Goal: Task Accomplishment & Management: Use online tool/utility

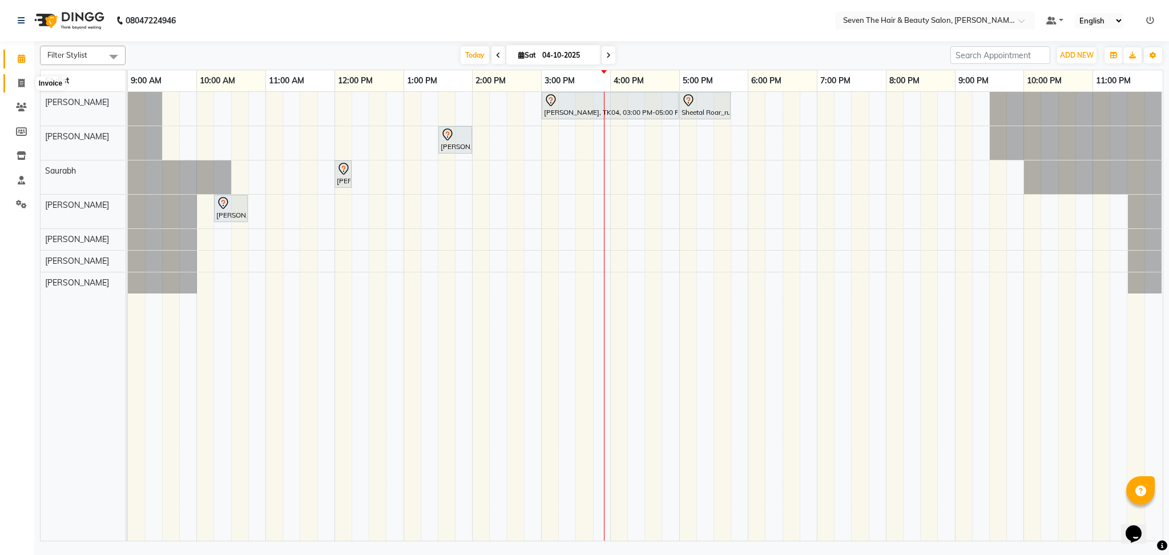
click at [14, 83] on span at bounding box center [21, 83] width 20 height 13
select select "service"
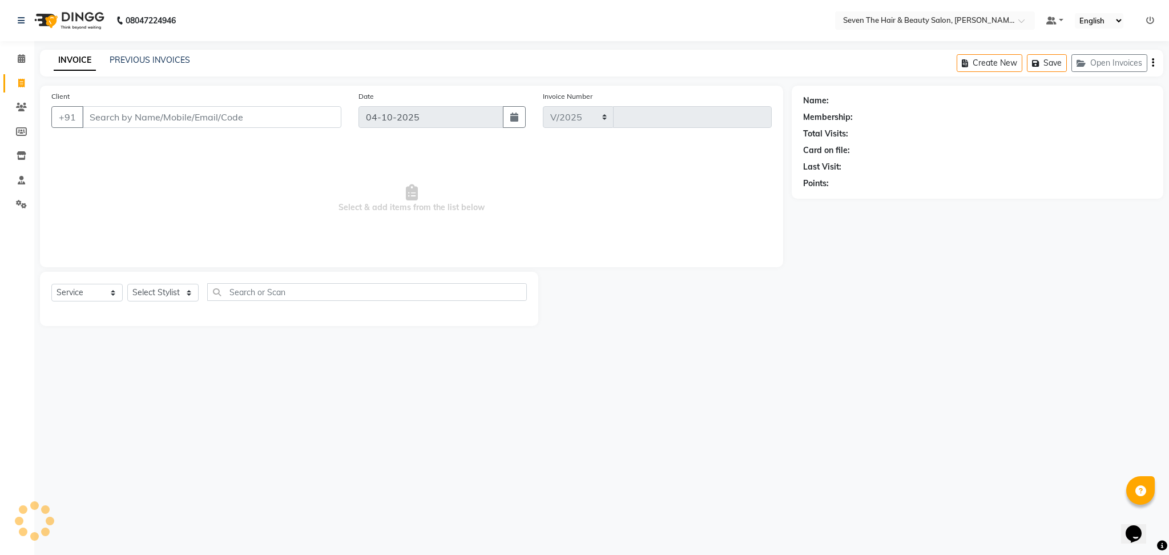
select select "659"
type input "1861"
click at [129, 119] on input "Client" at bounding box center [211, 117] width 259 height 22
type input "8588865887"
click at [303, 118] on span "Add Client" at bounding box center [311, 116] width 45 height 11
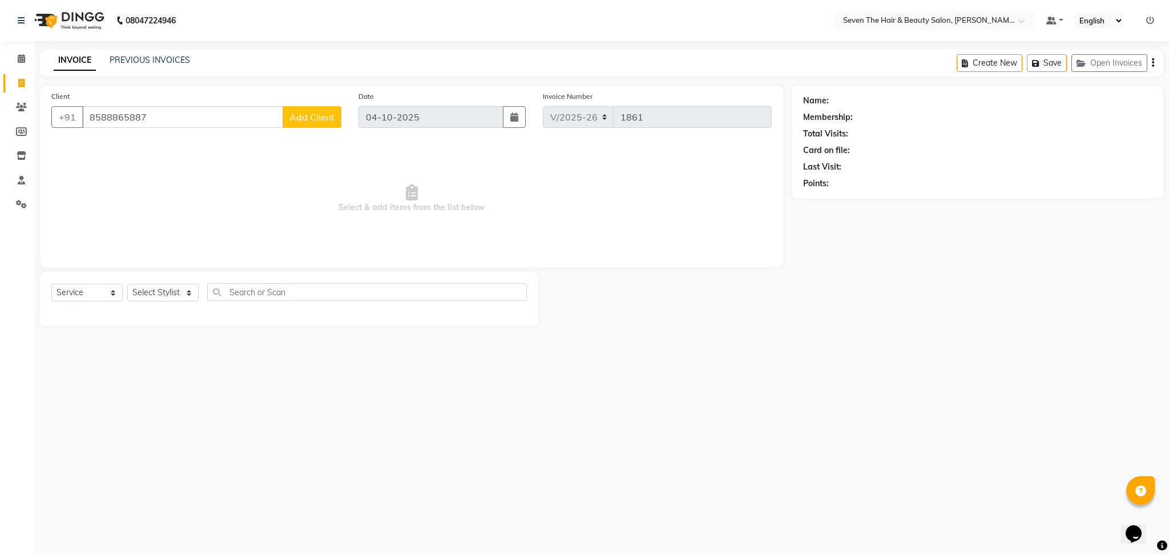
select select "22"
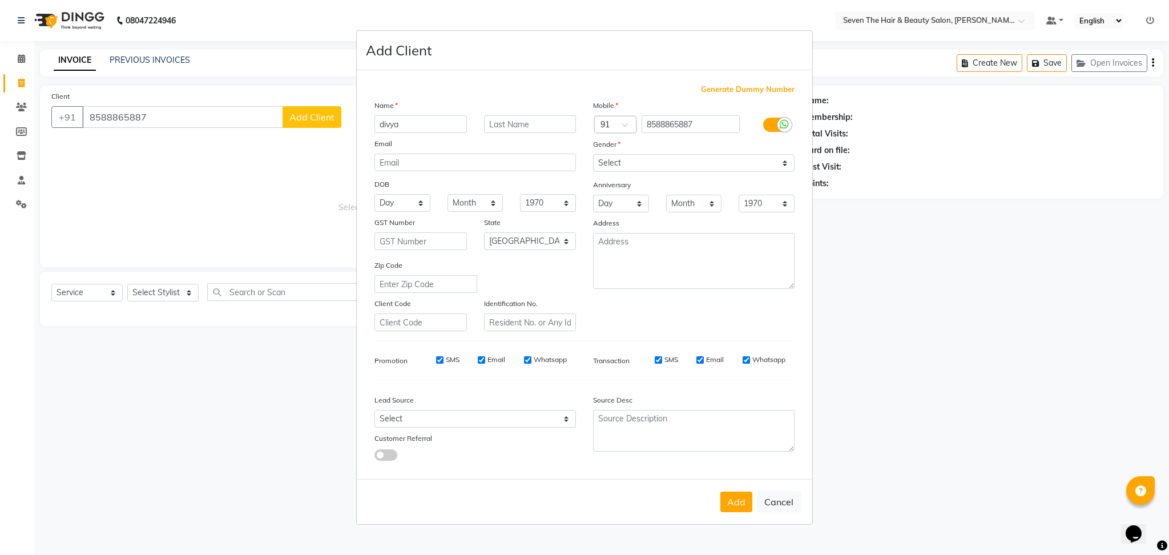
click at [385, 126] on input "divya" at bounding box center [421, 124] width 92 height 18
type input "Divya"
click at [506, 130] on input "text" at bounding box center [530, 124] width 92 height 18
type input "Nair"
click at [633, 168] on select "Select [DEMOGRAPHIC_DATA] [DEMOGRAPHIC_DATA] Other Prefer Not To Say" at bounding box center [694, 163] width 202 height 18
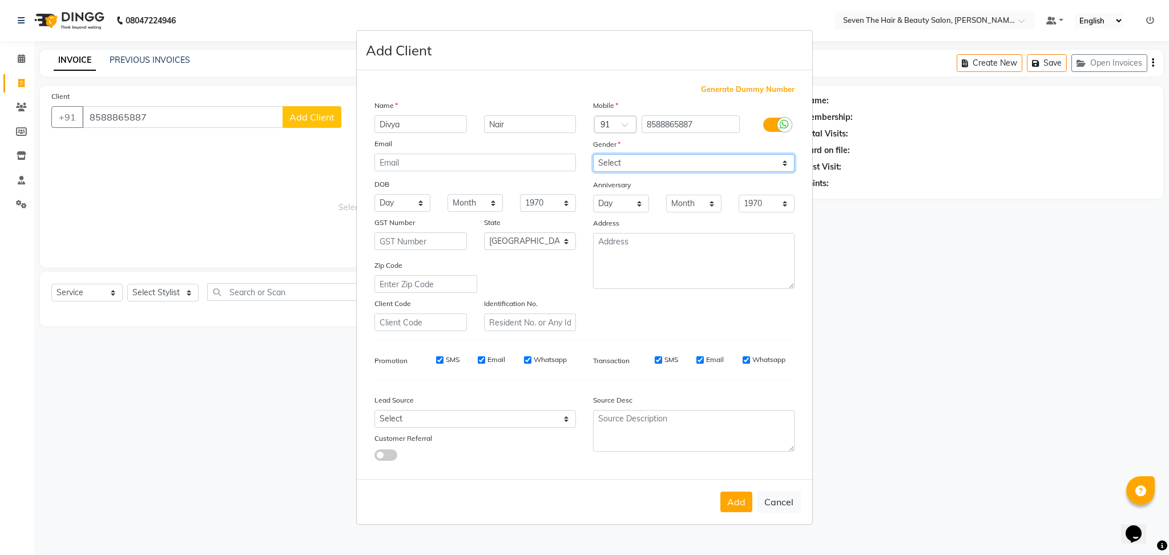
select select "[DEMOGRAPHIC_DATA]"
click at [593, 154] on select "Select [DEMOGRAPHIC_DATA] [DEMOGRAPHIC_DATA] Other Prefer Not To Say" at bounding box center [694, 163] width 202 height 18
click at [743, 502] on button "Add" at bounding box center [737, 502] width 32 height 21
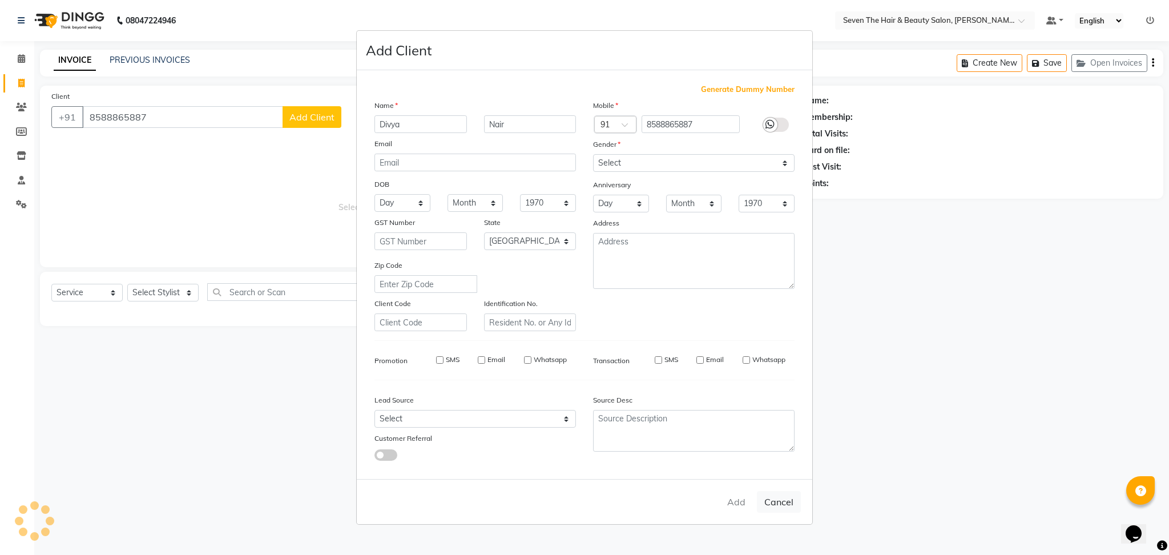
type input "85******87"
select select
select select "null"
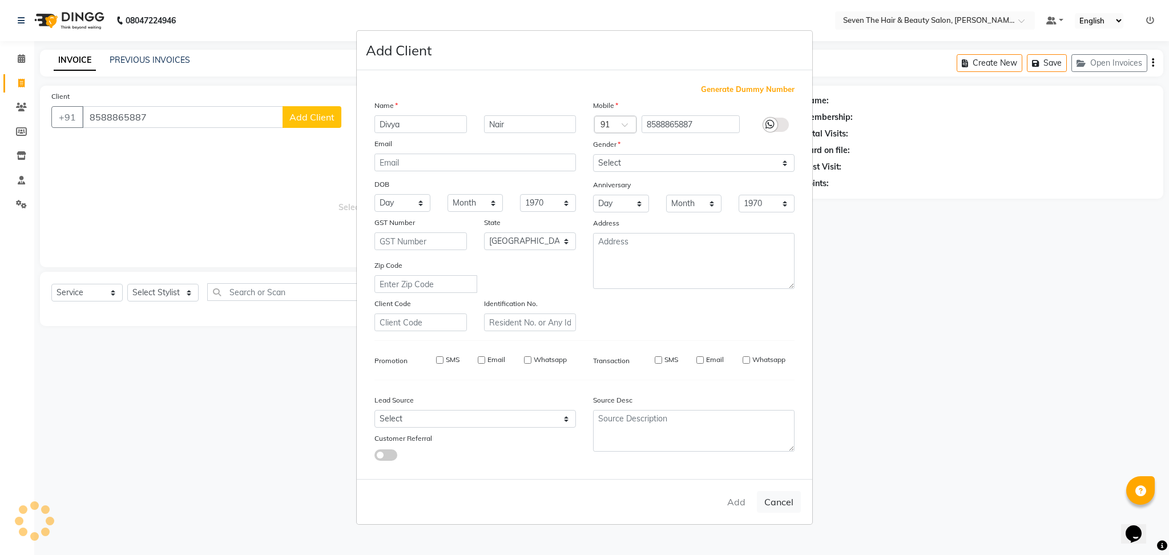
select select
checkbox input "false"
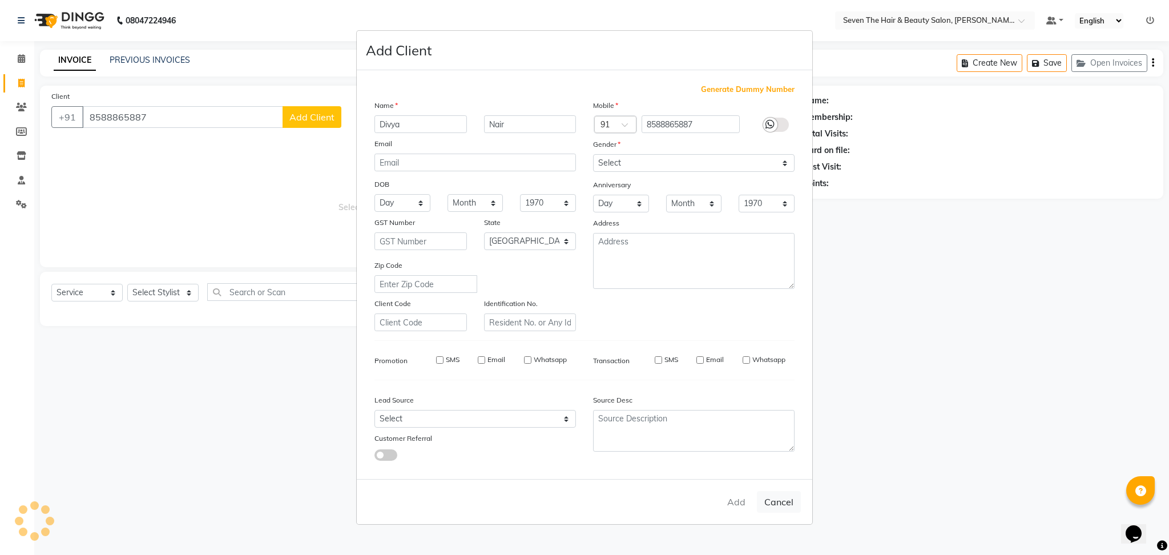
checkbox input "false"
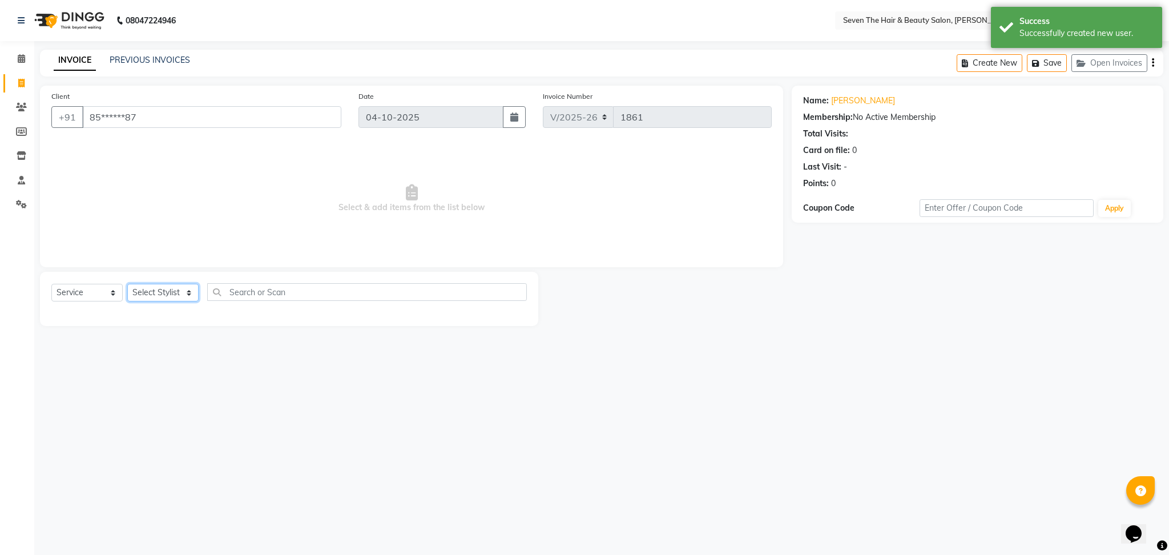
click at [171, 291] on select "Select Stylist [PERSON_NAME] [PERSON_NAME] [PERSON_NAME] [PERSON_NAME] [PERSON_…" at bounding box center [162, 293] width 71 height 18
select select "91210"
click at [127, 284] on select "Select Stylist [PERSON_NAME] [PERSON_NAME] [PERSON_NAME] [PERSON_NAME] [PERSON_…" at bounding box center [162, 293] width 71 height 18
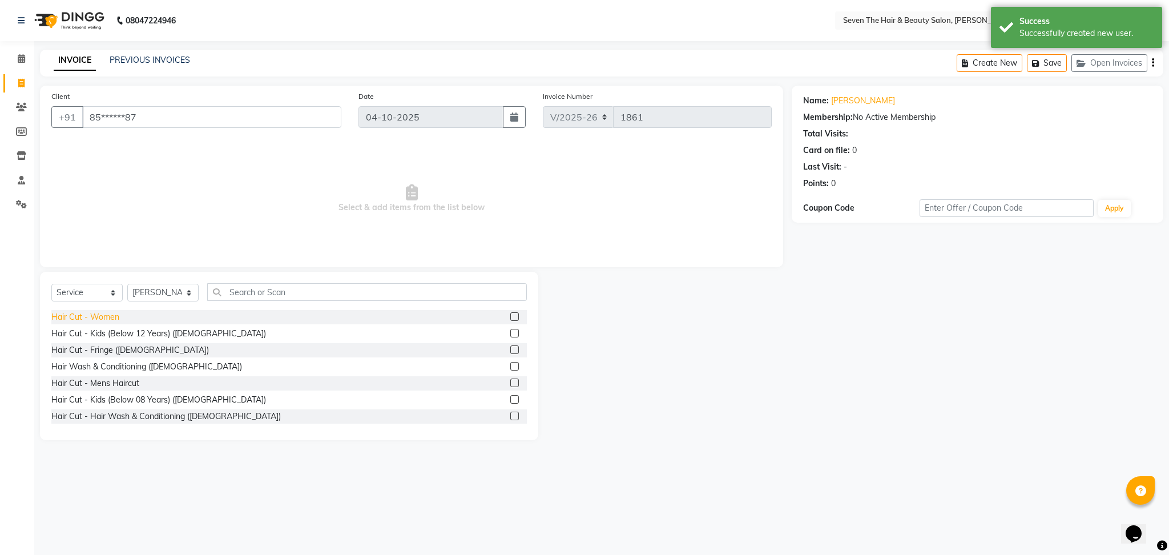
click at [97, 319] on div "Hair Cut - Women" at bounding box center [85, 317] width 68 height 12
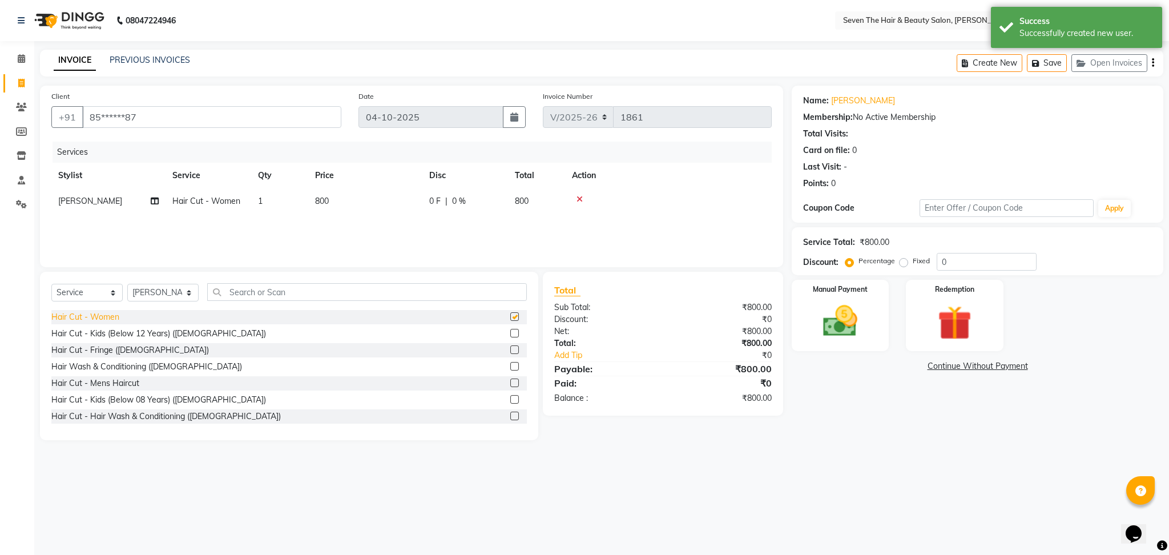
checkbox input "false"
click at [161, 305] on div "Select Service Product Membership Package Voucher Prepaid Gift Card Select Styl…" at bounding box center [289, 296] width 476 height 27
click at [163, 296] on select "Select Stylist [PERSON_NAME] [PERSON_NAME] [PERSON_NAME] [PERSON_NAME] [PERSON_…" at bounding box center [162, 293] width 71 height 18
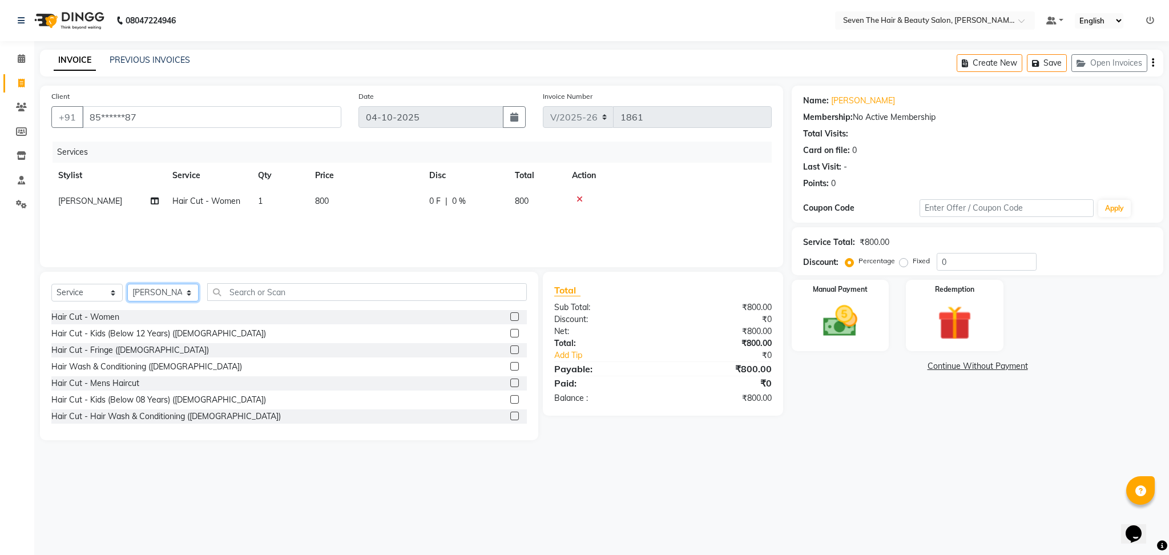
select select "78865"
click at [127, 284] on select "Select Stylist [PERSON_NAME] [PERSON_NAME] [PERSON_NAME] [PERSON_NAME] [PERSON_…" at bounding box center [162, 293] width 71 height 18
click at [94, 312] on div "Hair Cut - Women" at bounding box center [85, 317] width 68 height 12
checkbox input "false"
click at [913, 265] on label "Fixed" at bounding box center [921, 261] width 17 height 10
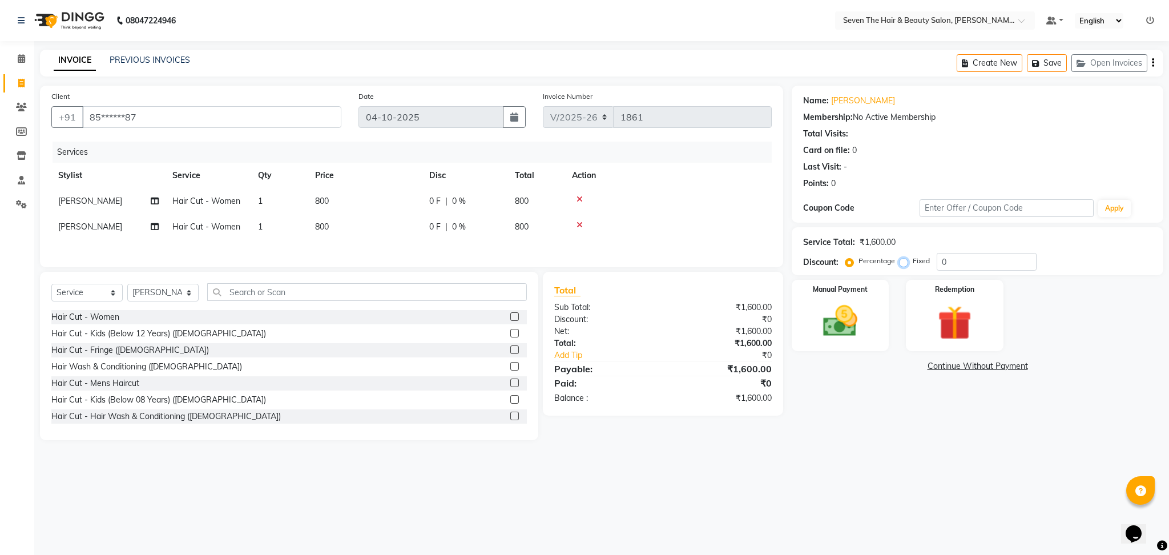
click at [903, 265] on input "Fixed" at bounding box center [906, 261] width 8 height 8
radio input "true"
click at [972, 265] on input "0" at bounding box center [987, 262] width 100 height 18
type input "200"
click at [845, 324] on img at bounding box center [840, 321] width 58 height 41
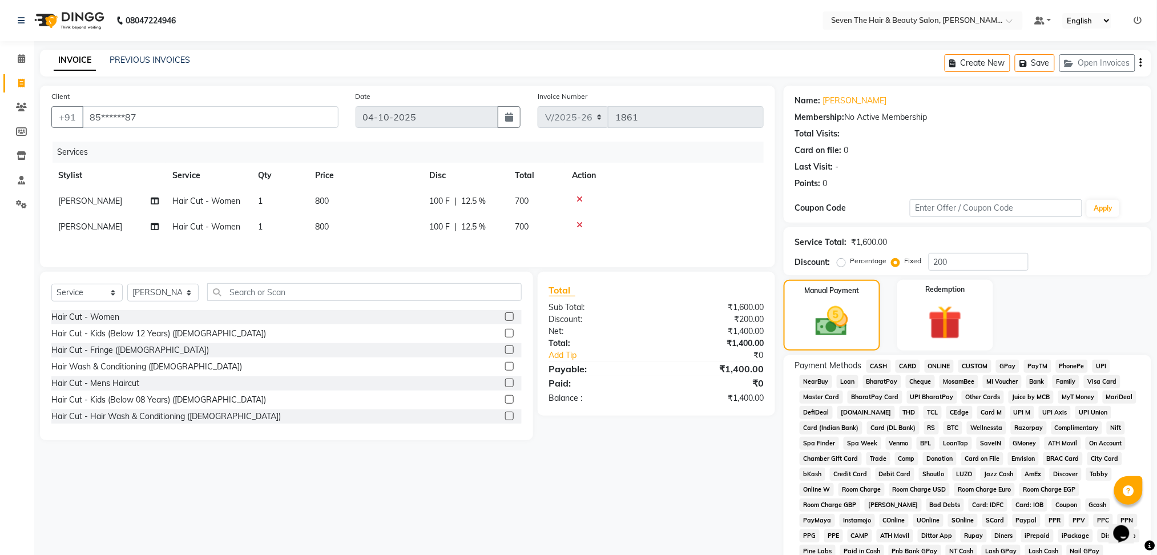
click at [931, 367] on span "ONLINE" at bounding box center [940, 366] width 30 height 13
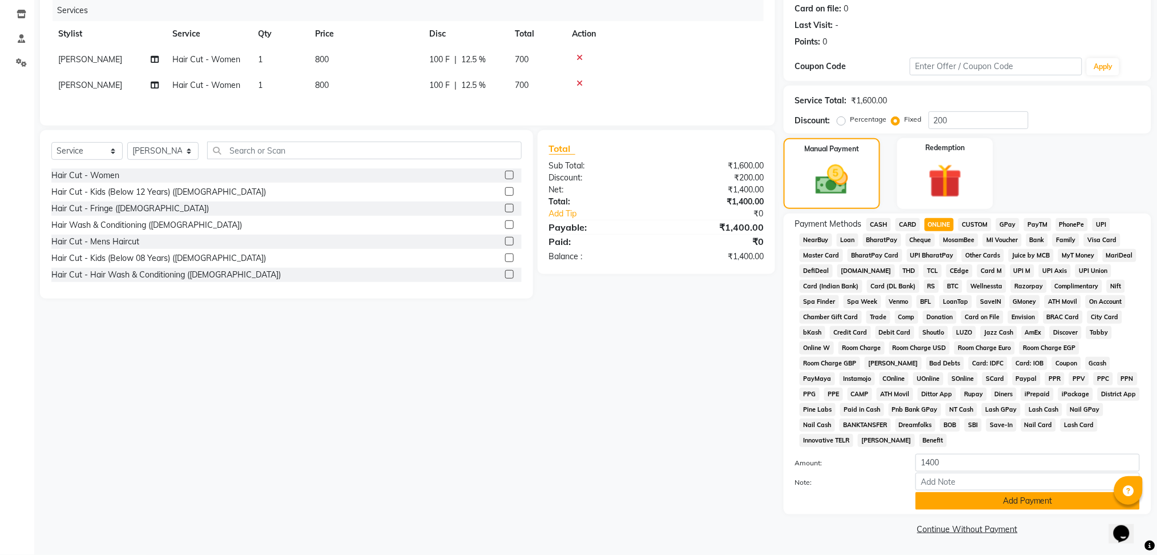
click at [940, 500] on button "Add Payment" at bounding box center [1028, 501] width 224 height 18
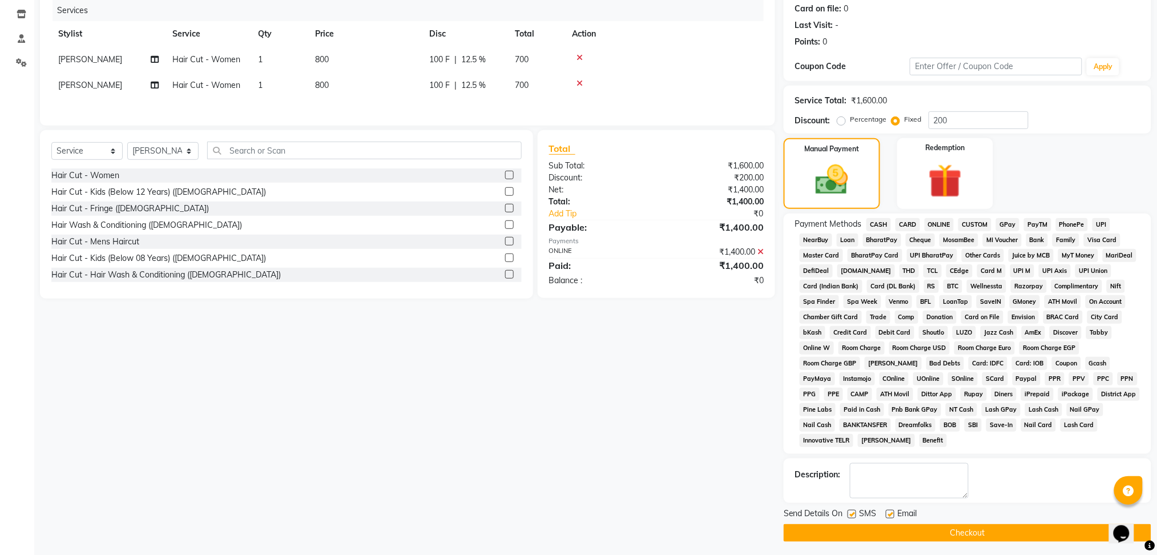
scroll to position [144, 0]
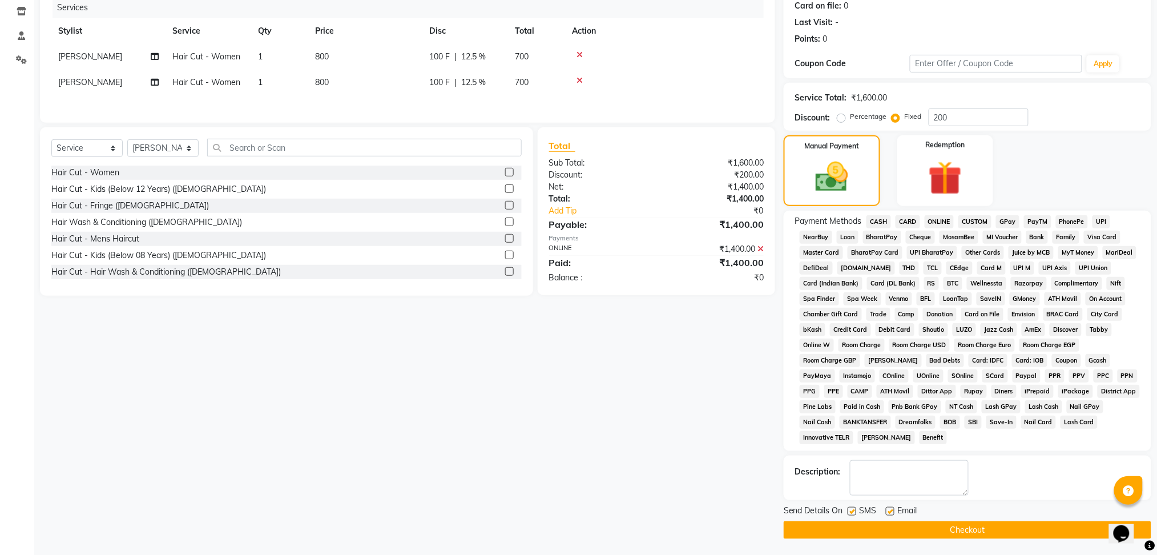
click at [848, 514] on label at bounding box center [852, 511] width 9 height 9
click at [848, 514] on input "checkbox" at bounding box center [851, 511] width 7 height 7
checkbox input "false"
click at [891, 512] on label at bounding box center [890, 511] width 9 height 9
click at [891, 512] on input "checkbox" at bounding box center [889, 511] width 7 height 7
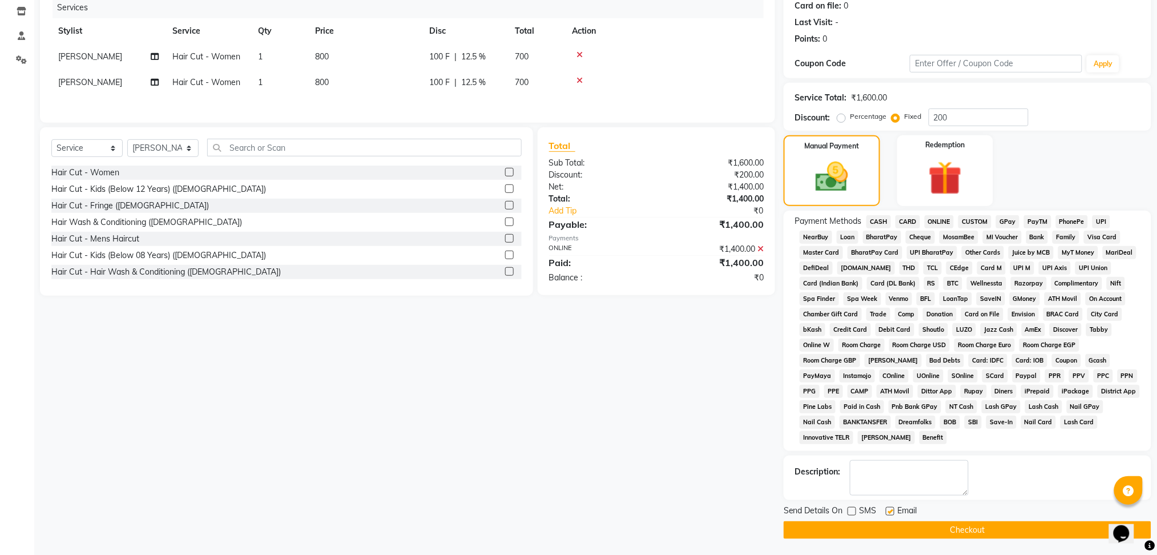
checkbox input "false"
click at [884, 526] on button "Checkout" at bounding box center [968, 530] width 368 height 18
